Goal: Task Accomplishment & Management: Manage account settings

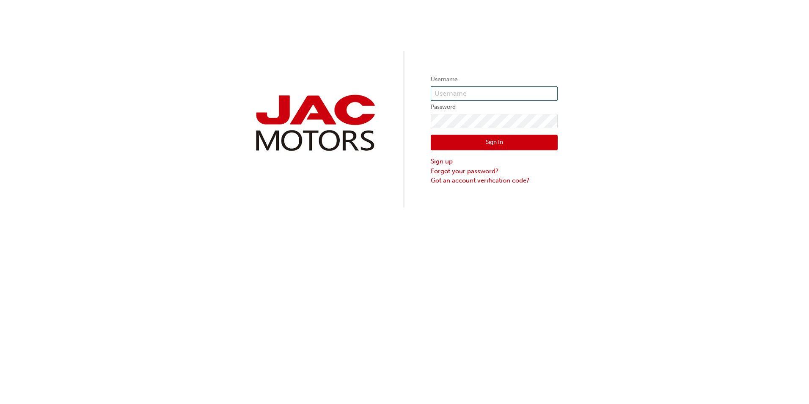
type input "MG0142"
click at [516, 143] on button "Sign In" at bounding box center [494, 143] width 127 height 16
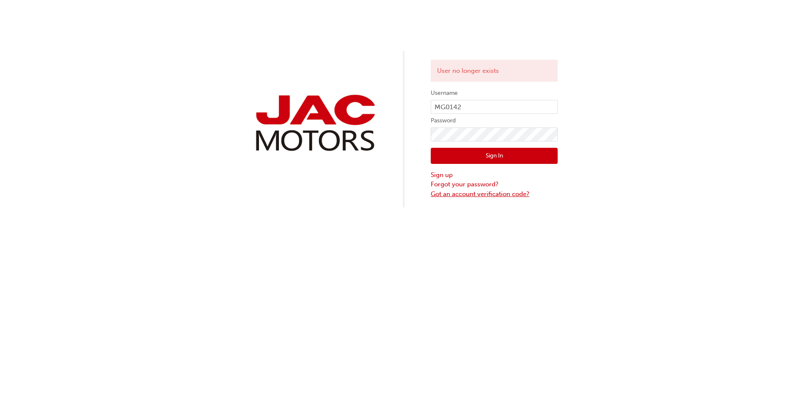
click at [507, 192] on link "Got an account verification code?" at bounding box center [494, 194] width 127 height 10
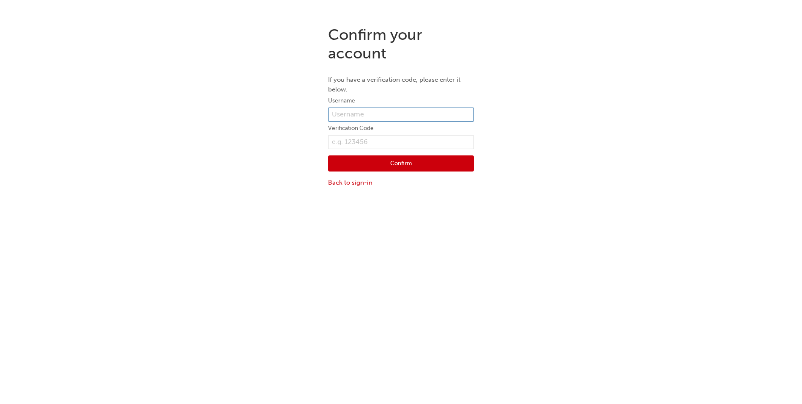
click at [387, 114] on input "text" at bounding box center [401, 114] width 146 height 14
type input "[EMAIL_ADDRESS][DOMAIN_NAME]"
click at [398, 165] on button "Confirm" at bounding box center [401, 163] width 146 height 16
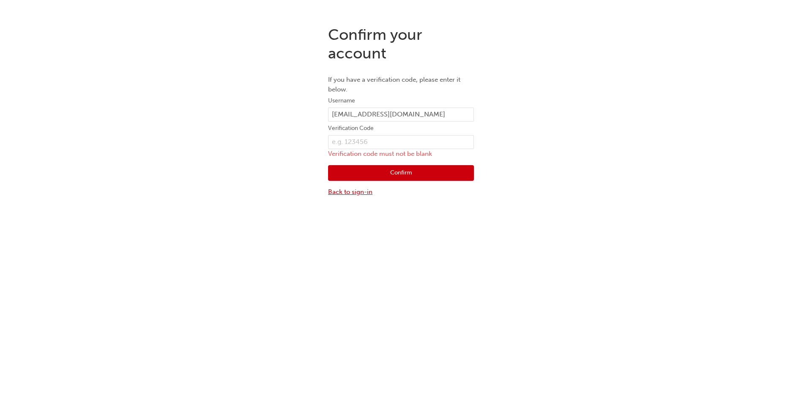
click at [368, 188] on link "Back to sign-in" at bounding box center [401, 192] width 146 height 10
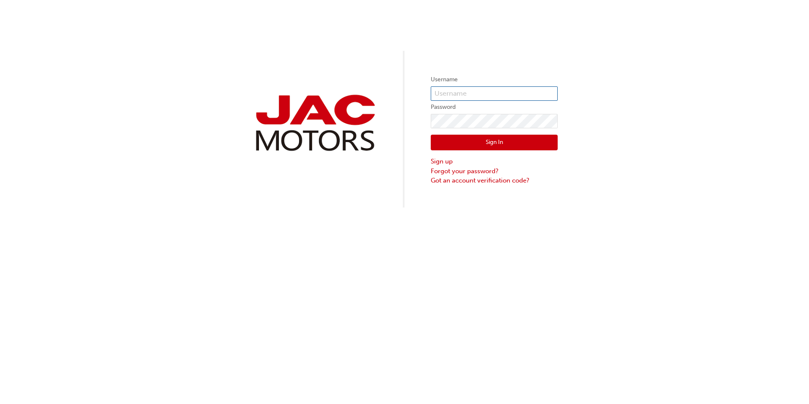
type input "MG0142"
click at [481, 169] on link "Forgot your password?" at bounding box center [494, 171] width 127 height 10
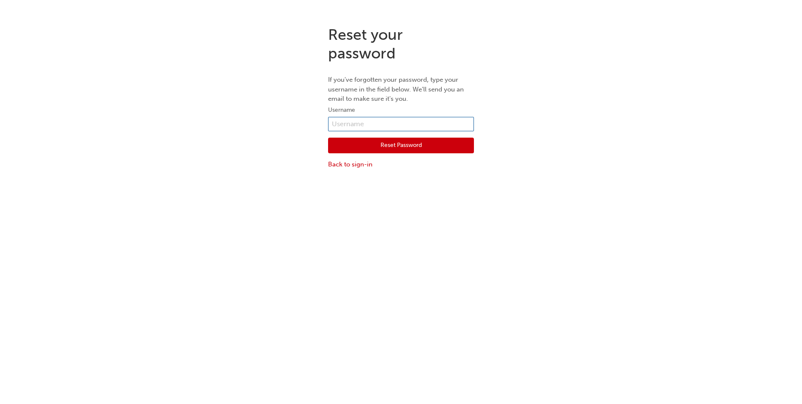
click at [400, 120] on input "text" at bounding box center [401, 124] width 146 height 14
type input "[EMAIL_ADDRESS][DOMAIN_NAME]"
click at [427, 146] on button "Reset Password" at bounding box center [401, 145] width 146 height 16
